Goal: Navigation & Orientation: Find specific page/section

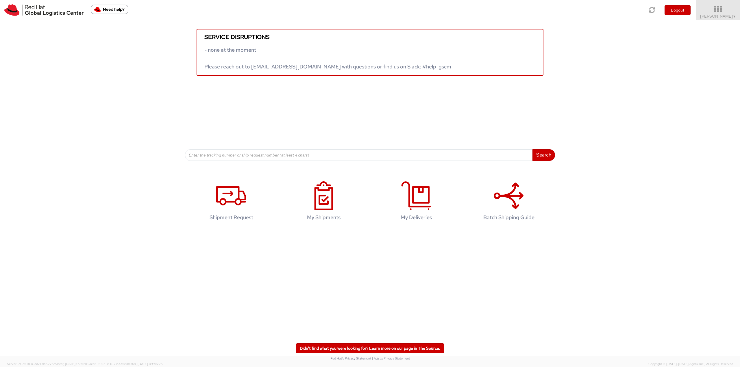
click at [721, 16] on span "[PERSON_NAME] ▼" at bounding box center [718, 16] width 36 height 5
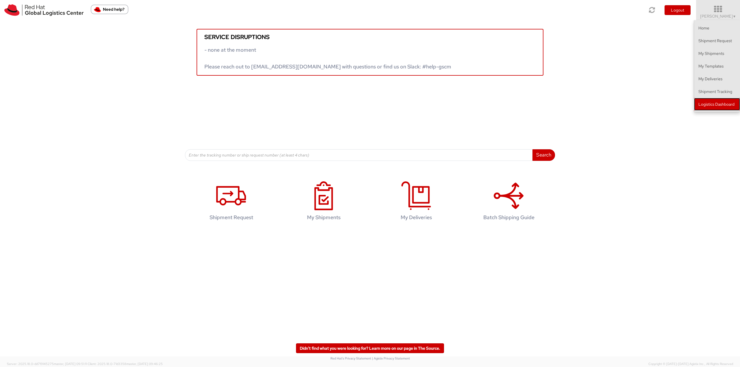
click at [718, 108] on link "Logistics Dashboard" at bounding box center [717, 104] width 46 height 13
